Goal: Task Accomplishment & Management: Use online tool/utility

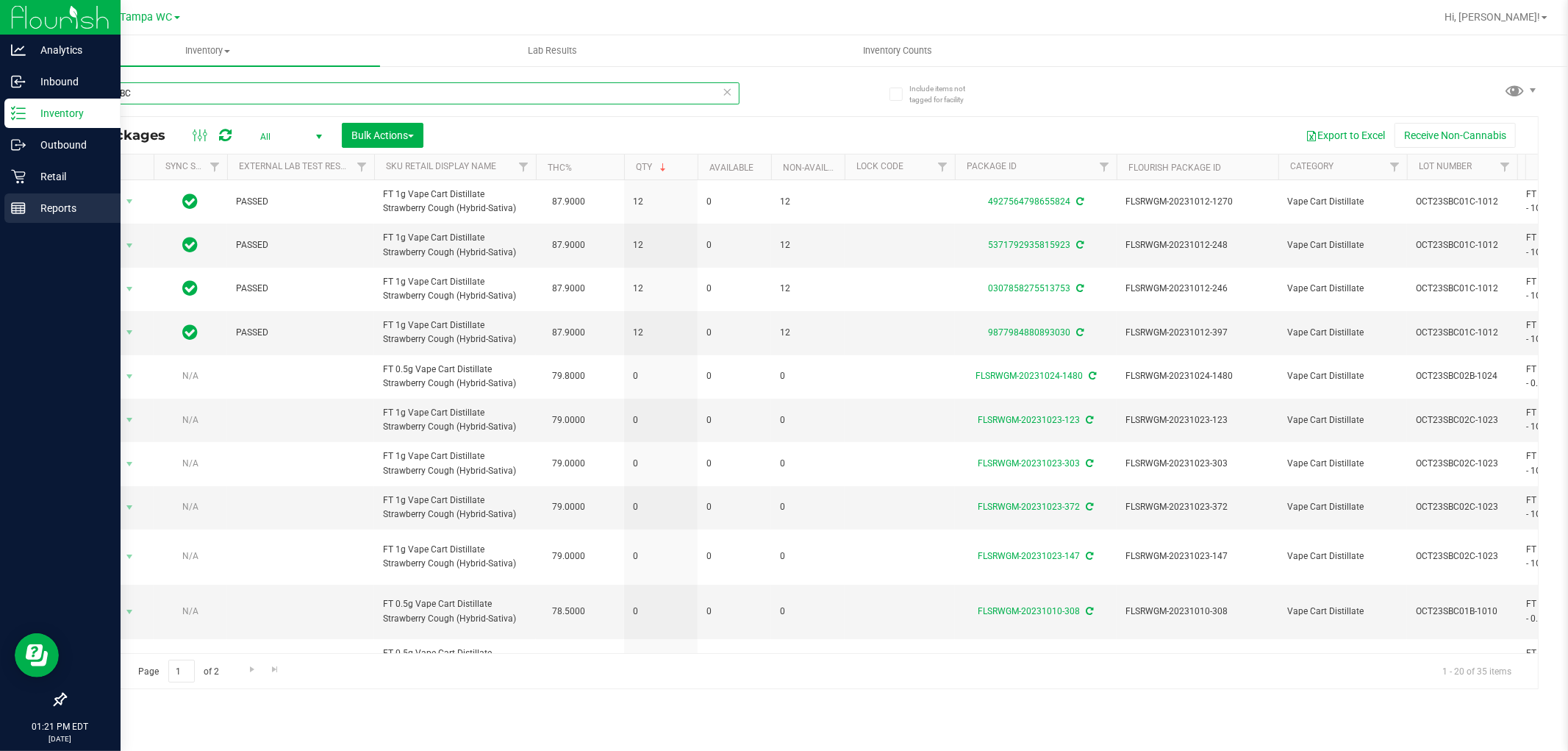
drag, startPoint x: 193, startPoint y: 86, endPoint x: 0, endPoint y: 201, distance: 224.7
click at [0, 185] on div "Analytics Inbound Inventory Outbound Retail Reports 01:21 PM EDT [DATE] 08/20 T…" at bounding box center [784, 375] width 1568 height 751
type input "7659194945240916"
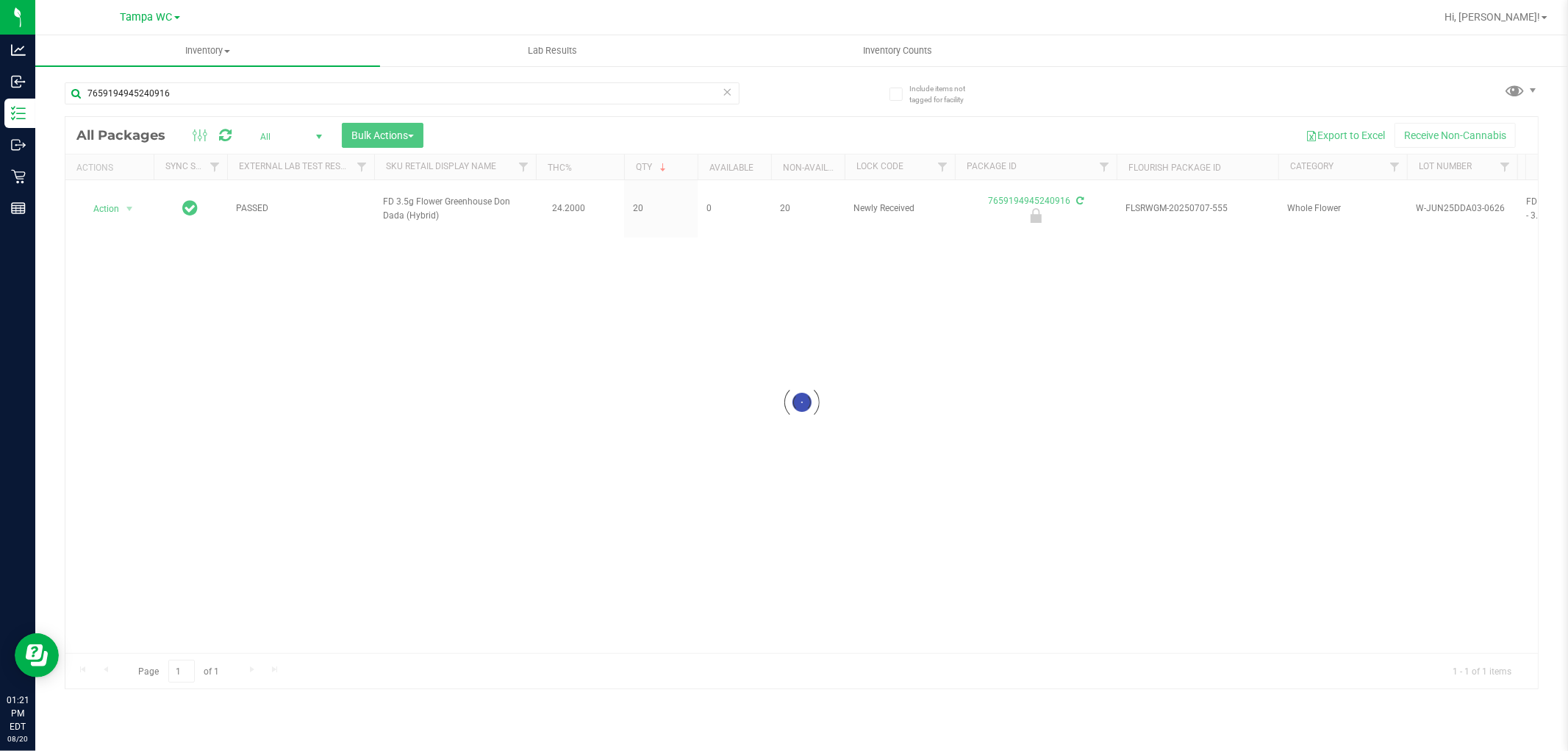
click at [118, 208] on div at bounding box center [802, 402] width 1472 height 572
click at [117, 206] on div at bounding box center [802, 402] width 1472 height 572
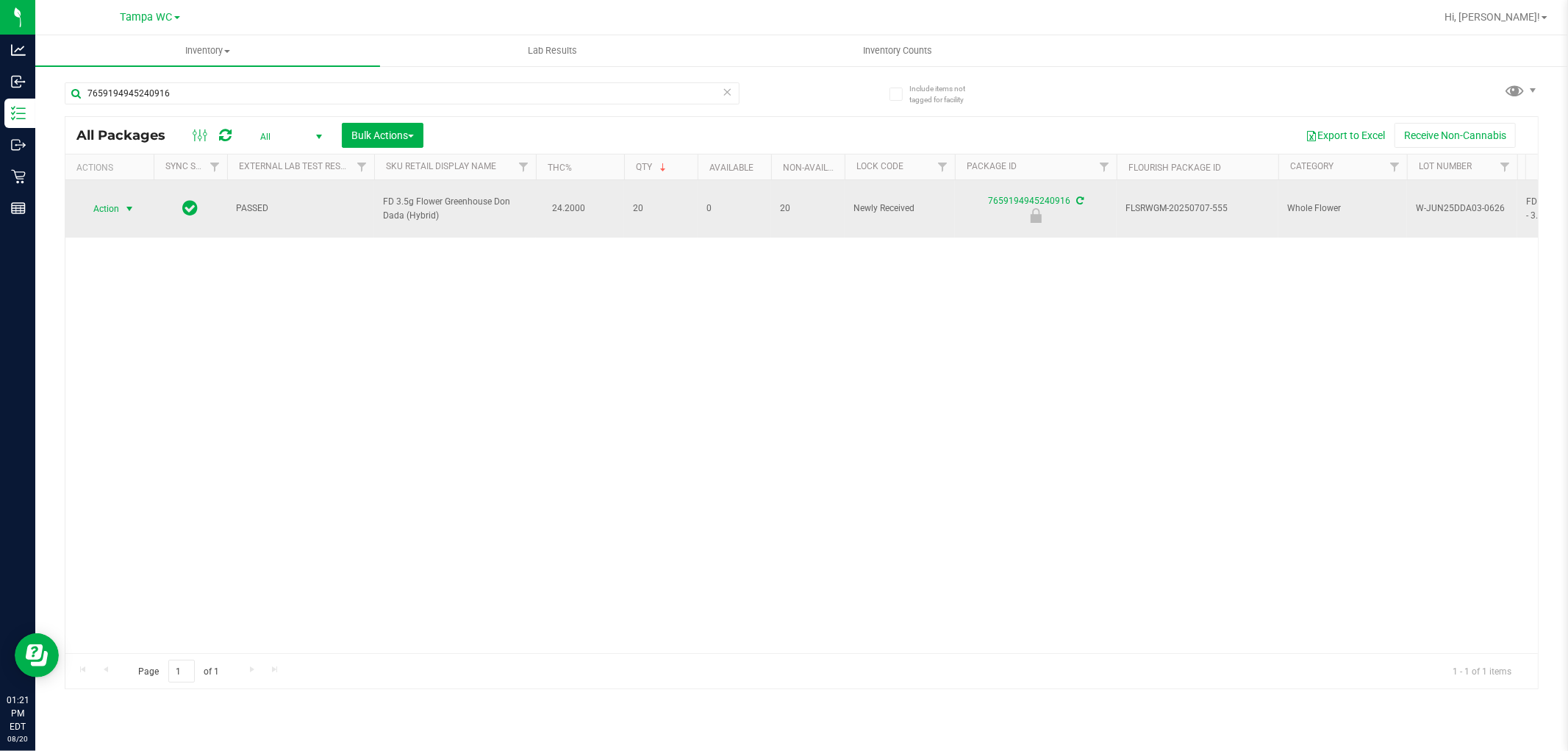
click at [120, 204] on span "select" at bounding box center [129, 208] width 18 height 21
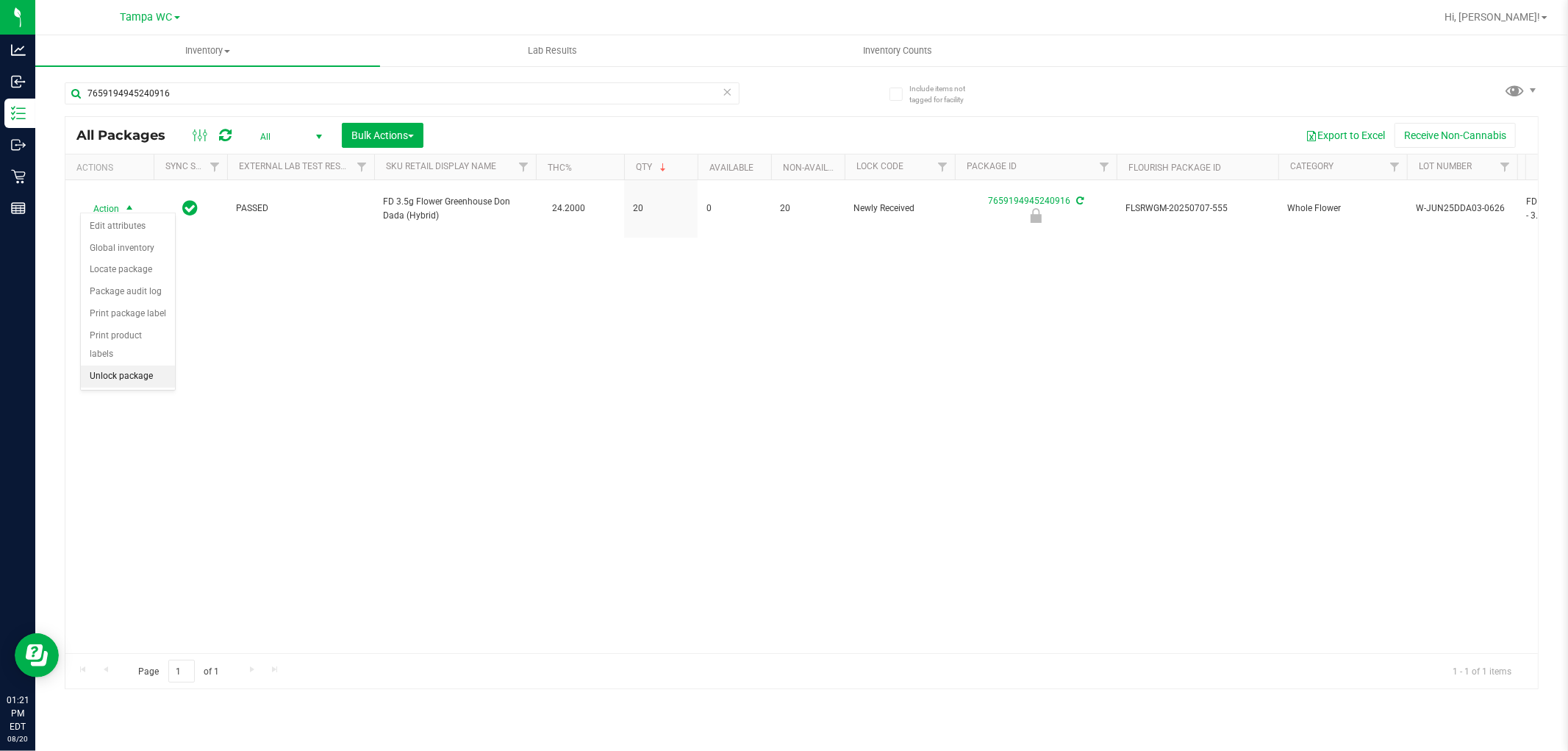
click at [122, 369] on li "Unlock package" at bounding box center [127, 377] width 94 height 22
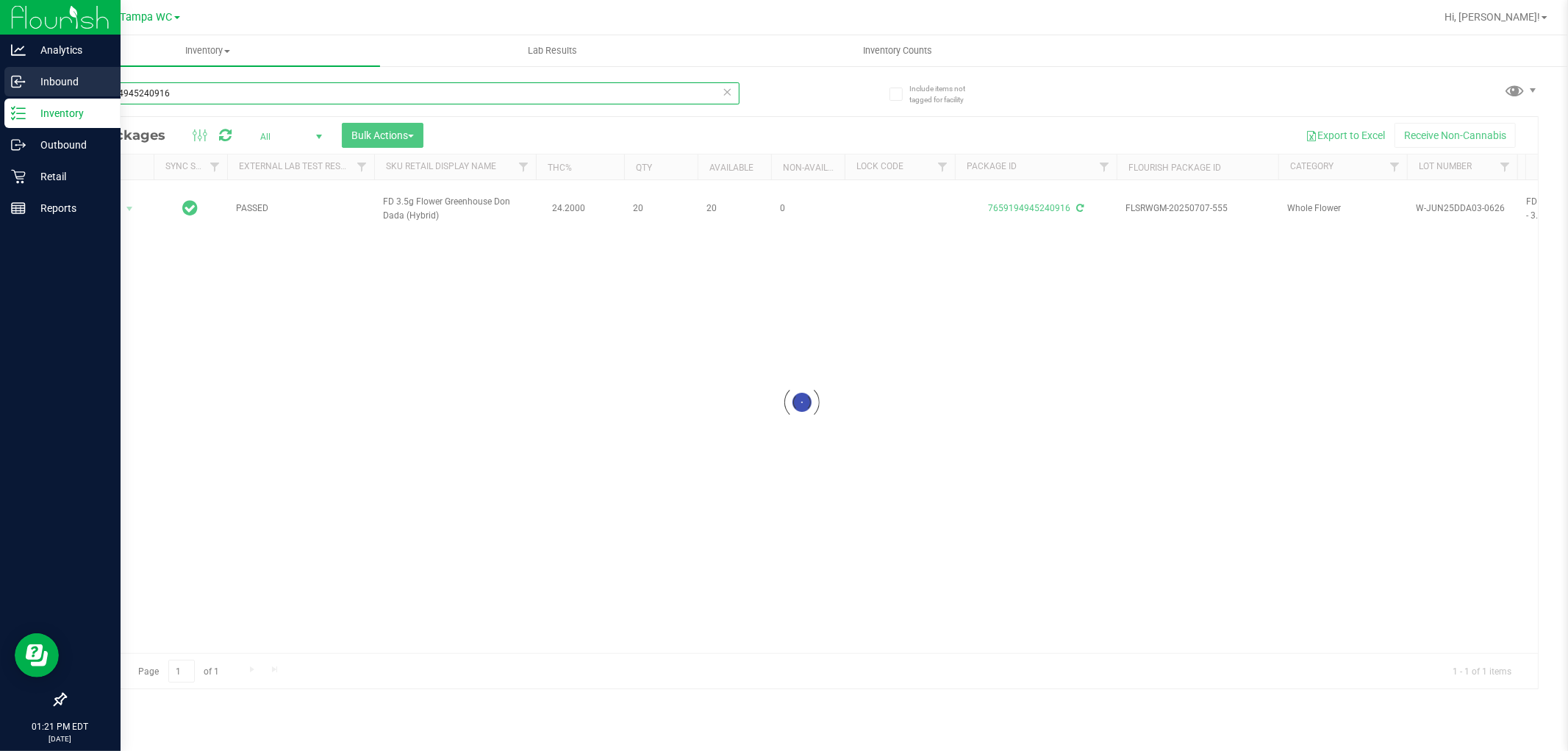
drag, startPoint x: 195, startPoint y: 96, endPoint x: 1, endPoint y: 88, distance: 194.2
click at [0, 88] on div "Analytics Inbound Inventory Outbound Retail Reports 01:21 PM EDT [DATE] 08/20 T…" at bounding box center [784, 375] width 1568 height 751
type input "8165518203057114"
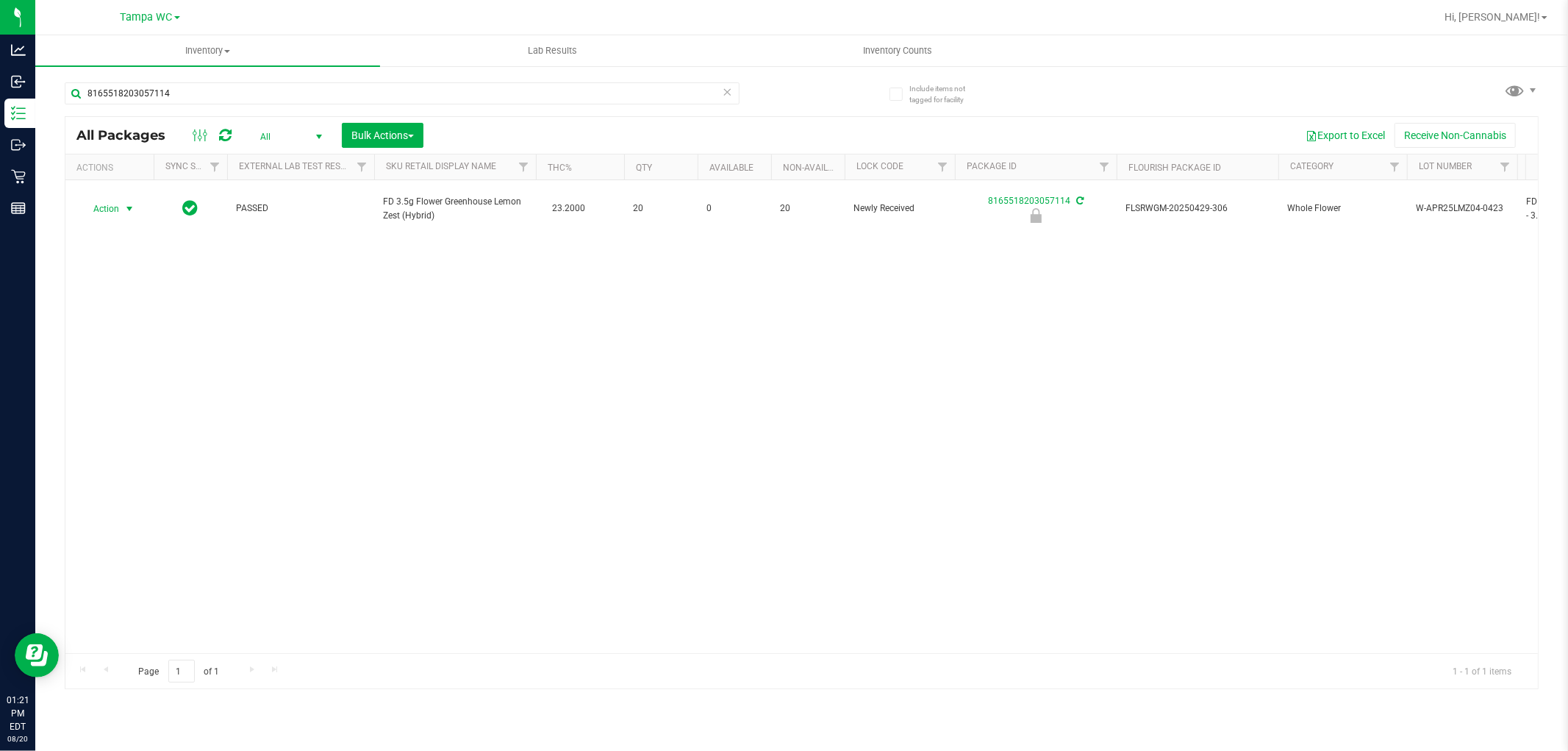
click at [118, 198] on span "Action" at bounding box center [100, 208] width 40 height 21
click at [126, 369] on li "Unlock package" at bounding box center [127, 377] width 94 height 22
drag, startPoint x: 201, startPoint y: 90, endPoint x: 0, endPoint y: -17, distance: 227.7
click at [0, 0] on html "Analytics Inbound Inventory Outbound Retail Reports 01:28 PM EDT [DATE] 08/20 T…" at bounding box center [784, 375] width 1568 height 751
type input "1141993194370213"
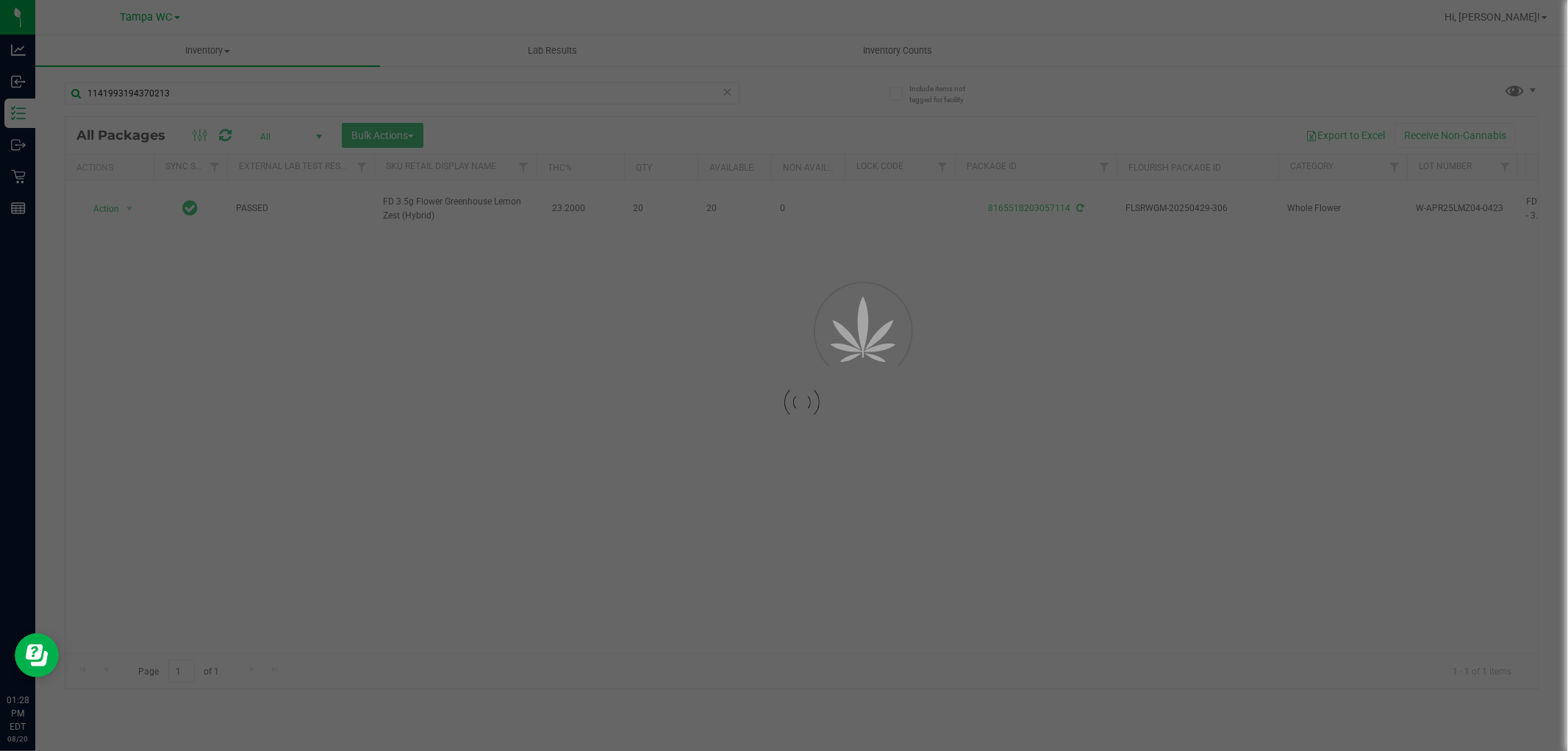
drag, startPoint x: 0, startPoint y: -17, endPoint x: 406, endPoint y: 355, distance: 550.7
click at [406, 355] on div at bounding box center [802, 402] width 1472 height 572
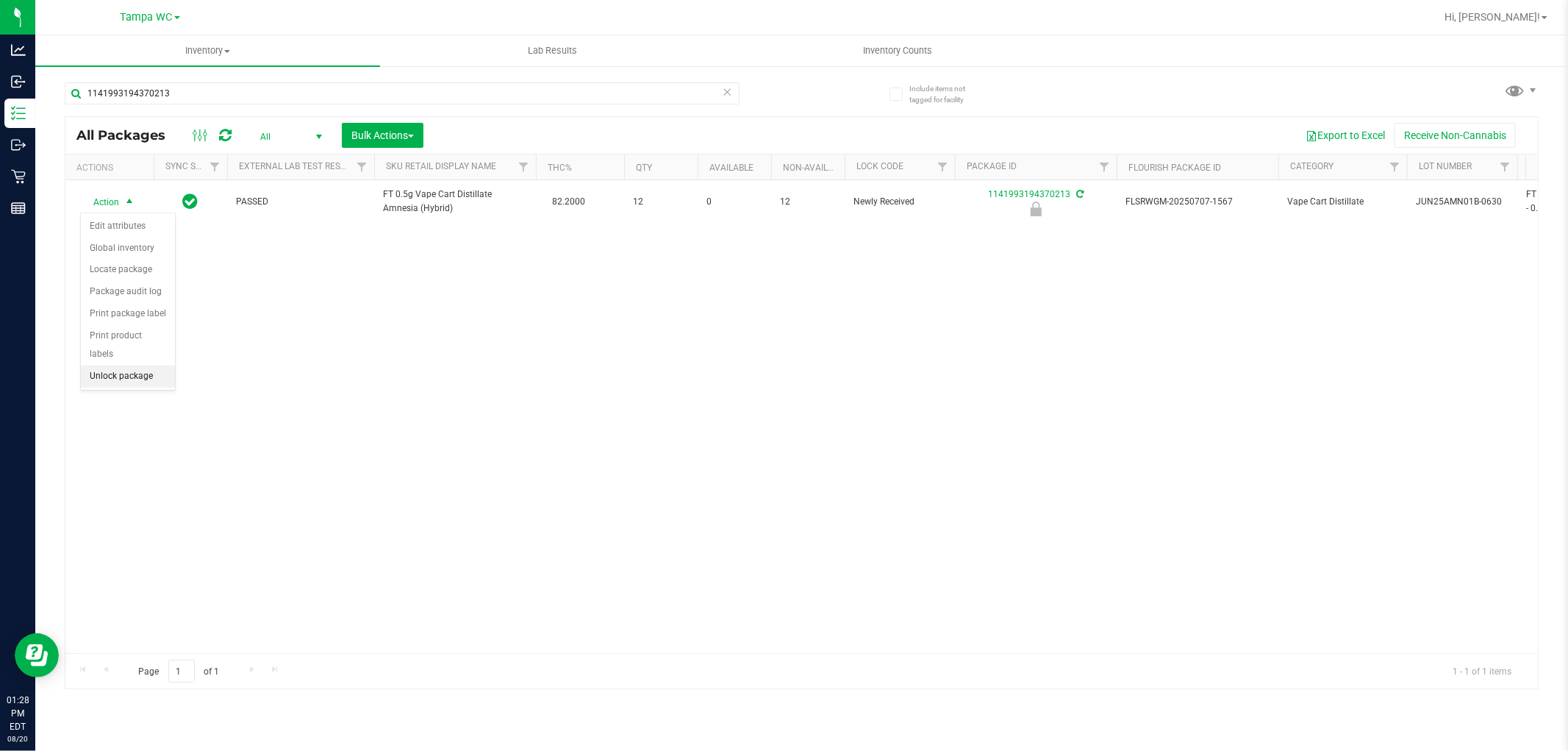
click at [126, 380] on li "Unlock package" at bounding box center [127, 377] width 94 height 22
